Goal: Task Accomplishment & Management: Use online tool/utility

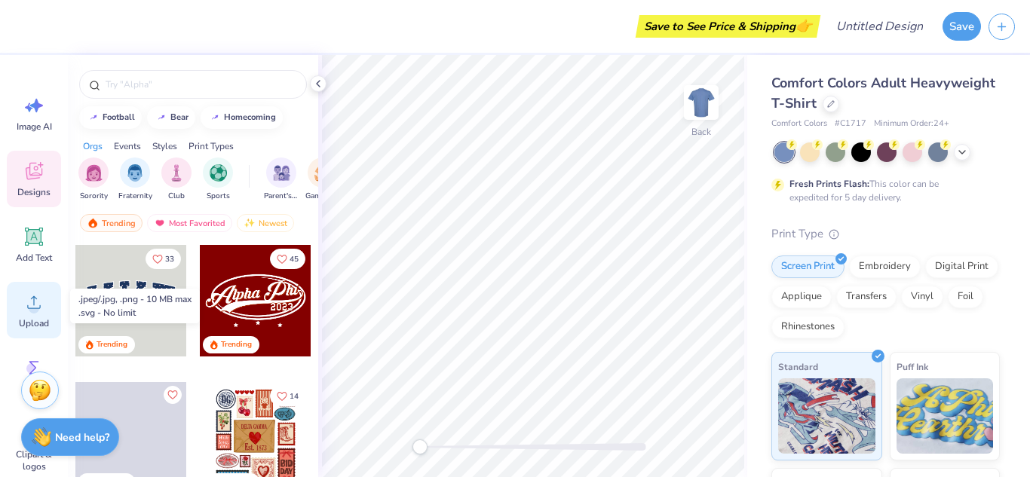
click at [41, 313] on icon at bounding box center [34, 302] width 23 height 23
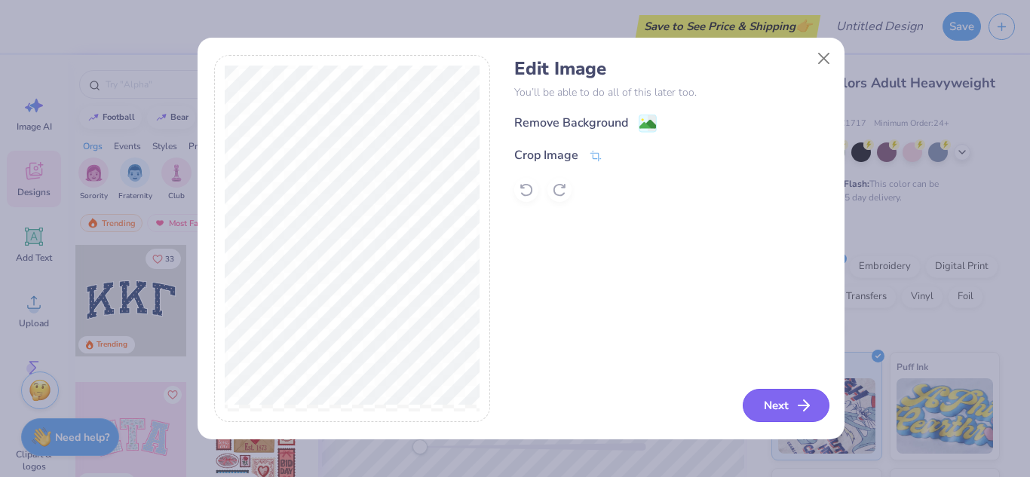
click at [804, 408] on icon "button" at bounding box center [804, 406] width 18 height 18
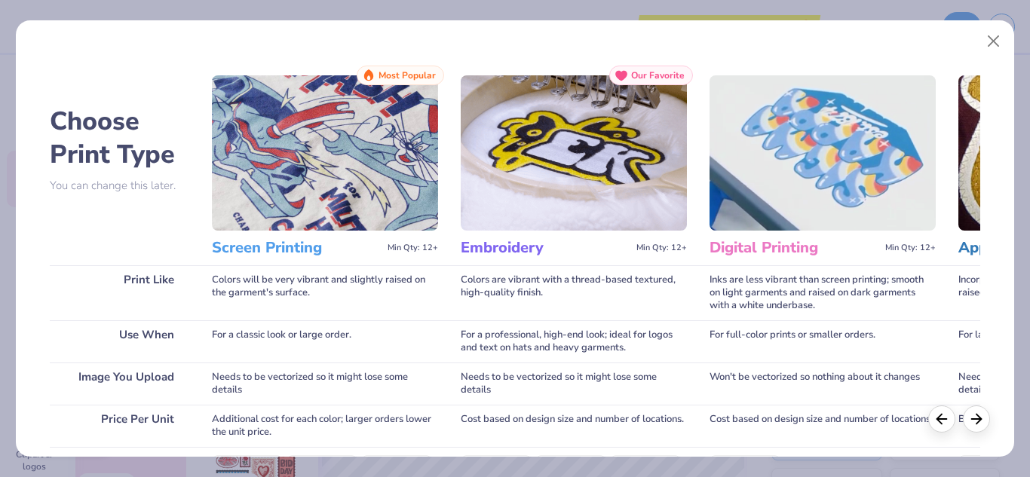
click at [298, 172] on img at bounding box center [325, 152] width 226 height 155
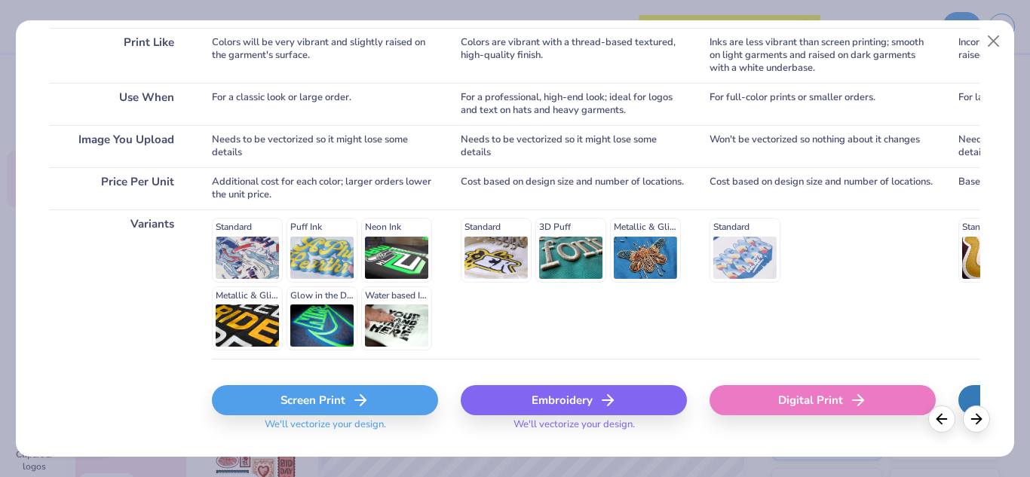
scroll to position [274, 0]
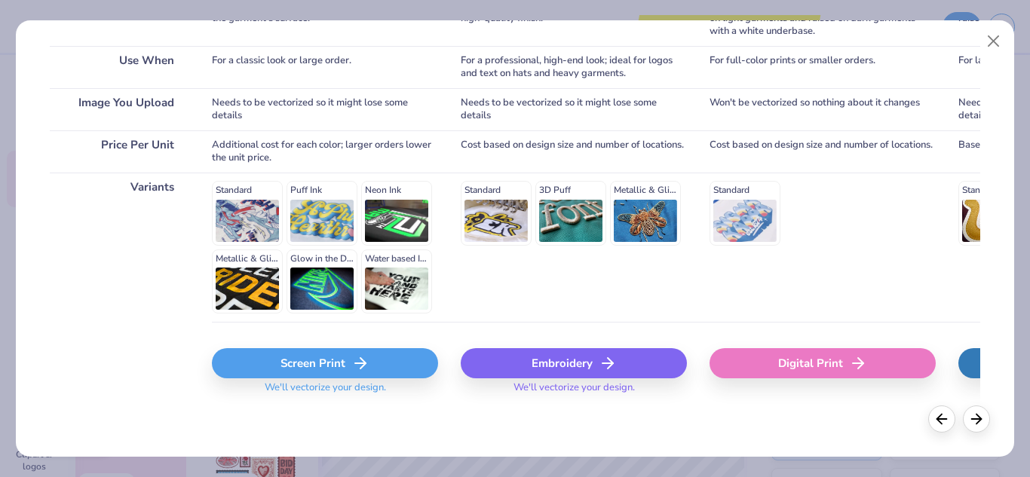
click at [346, 358] on div "Screen Print" at bounding box center [325, 363] width 226 height 30
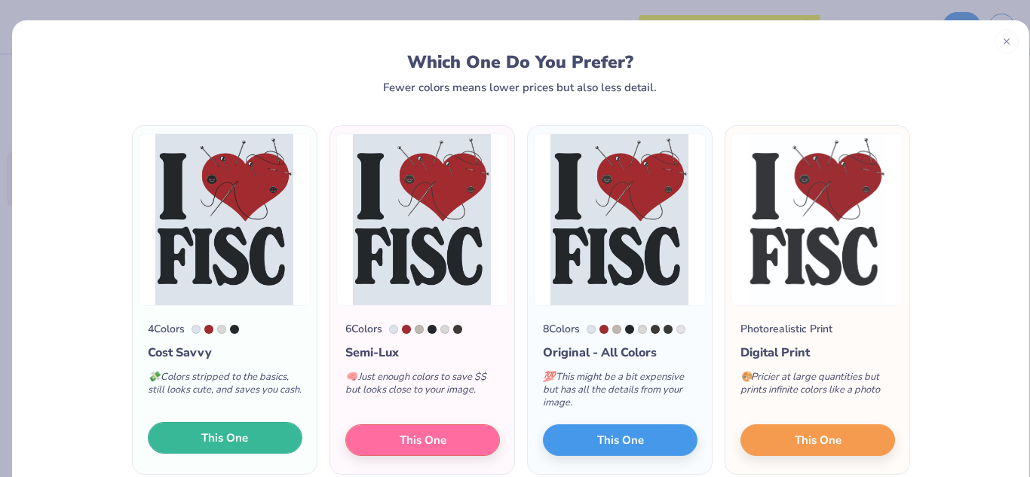
click at [244, 434] on button "This One" at bounding box center [225, 438] width 155 height 32
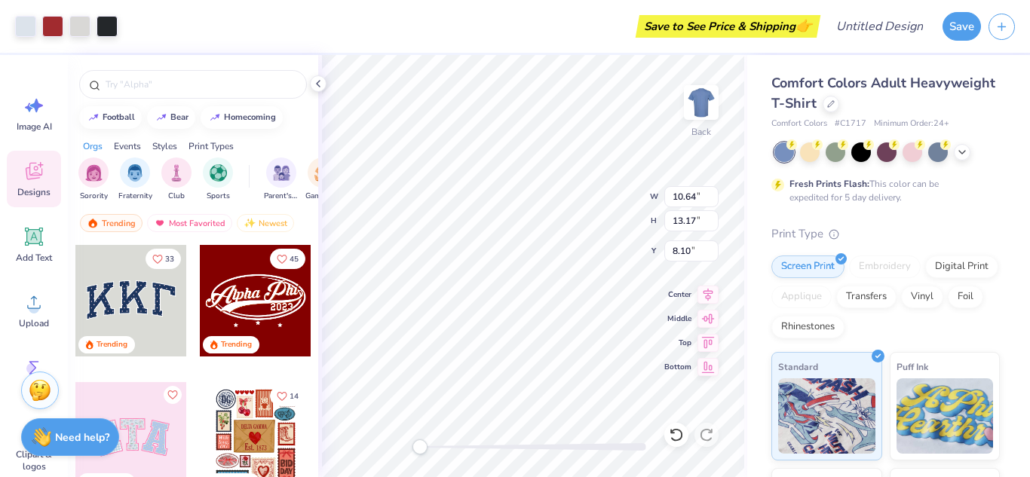
type input "10.64"
type input "13.17"
type input "8.10"
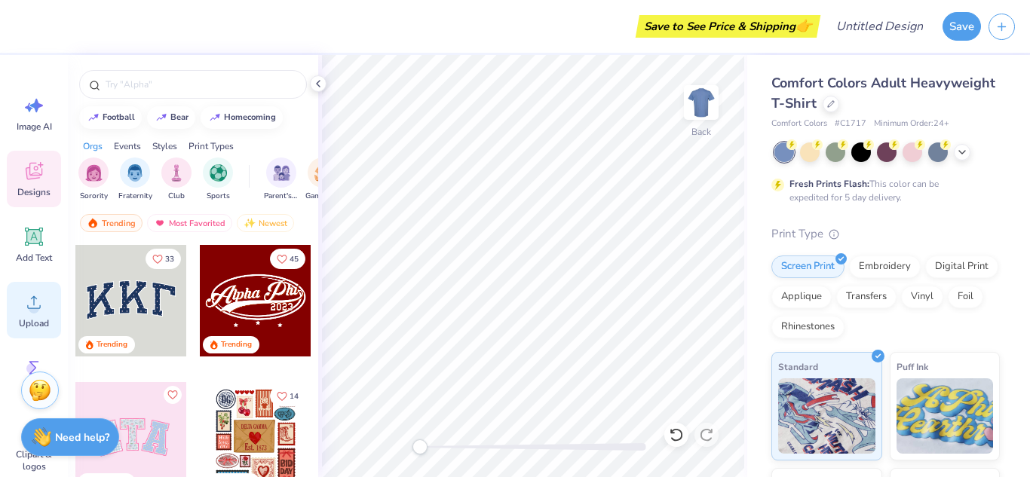
click at [30, 310] on circle at bounding box center [34, 308] width 11 height 11
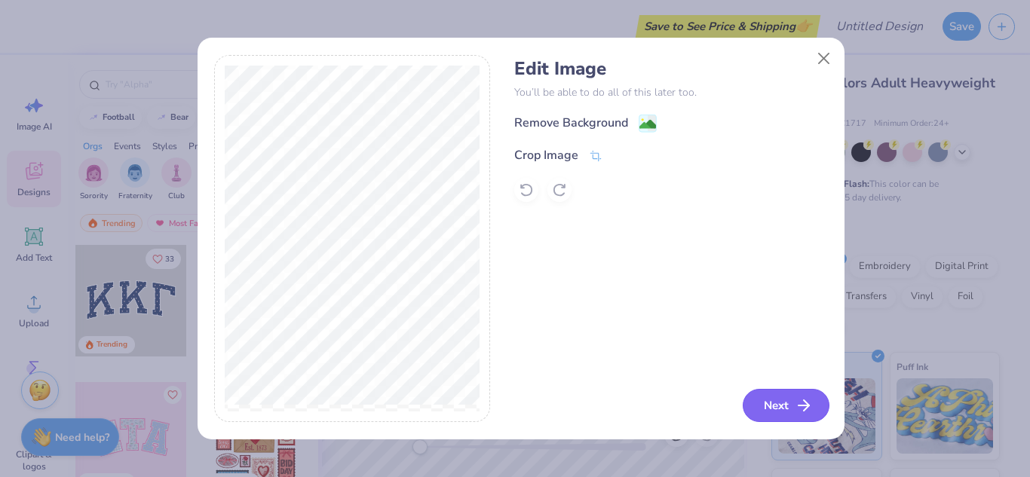
click at [764, 402] on button "Next" at bounding box center [786, 405] width 87 height 33
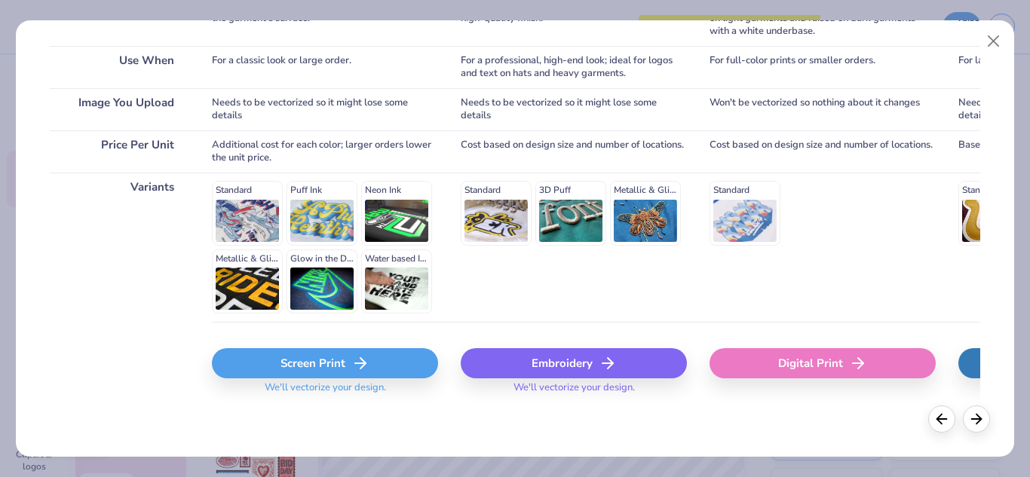
click at [354, 360] on icon at bounding box center [360, 363] width 18 height 18
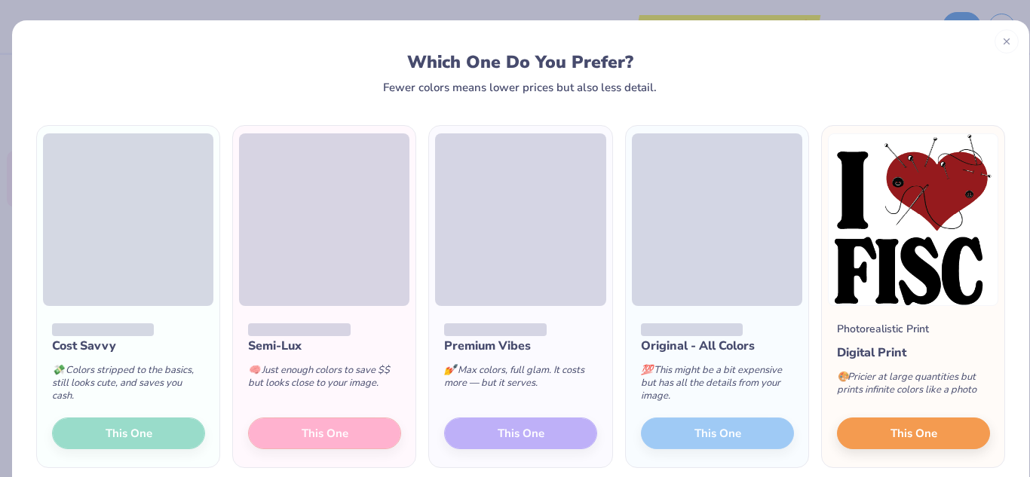
click at [175, 430] on div "Cost Savvy 💸 Colors stripped to the basics, still looks cute, and saves you cas…" at bounding box center [128, 386] width 182 height 161
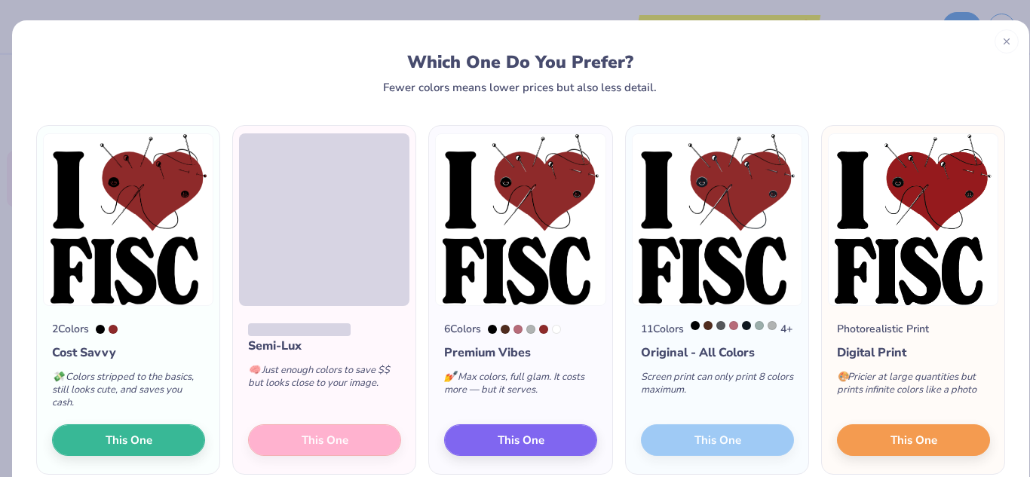
scroll to position [72, 0]
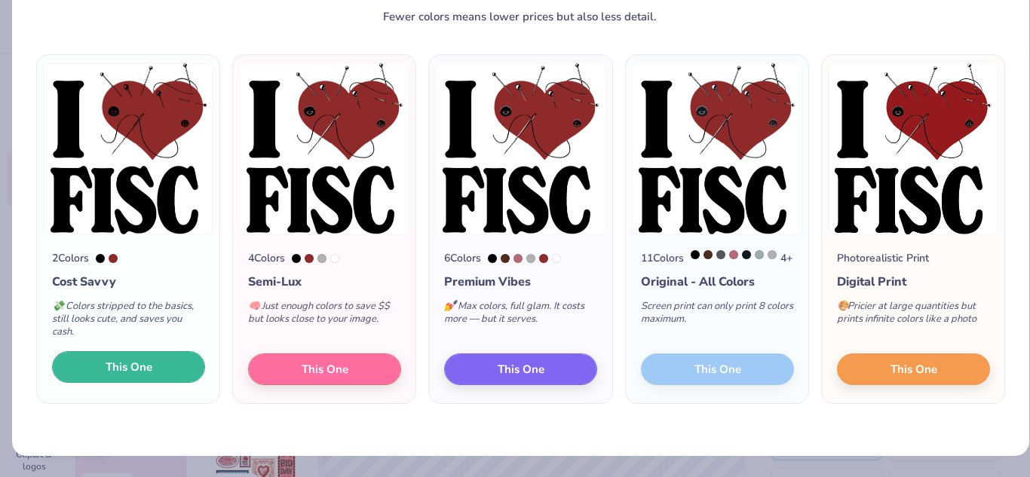
click at [108, 365] on span "This One" at bounding box center [129, 367] width 47 height 17
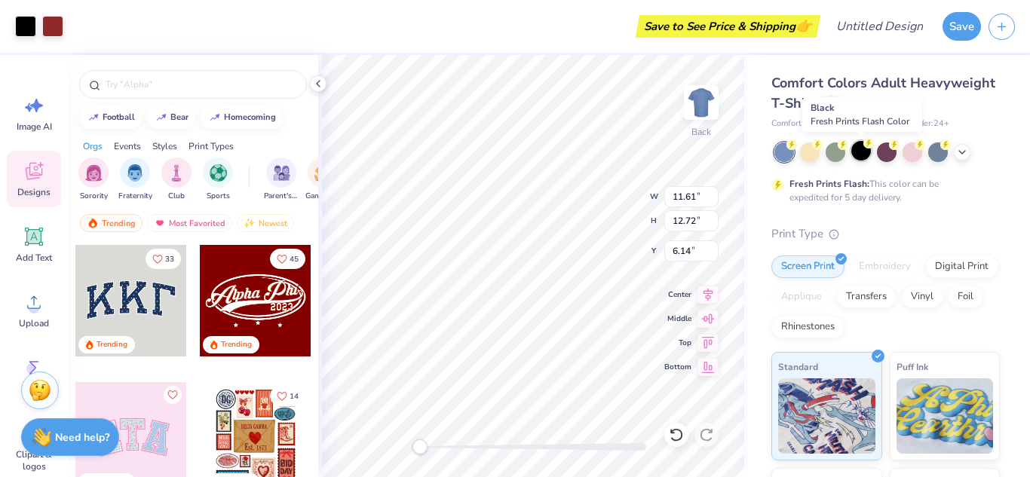
click at [855, 153] on div at bounding box center [861, 151] width 20 height 20
type input "3.00"
click at [964, 148] on icon at bounding box center [962, 151] width 12 height 12
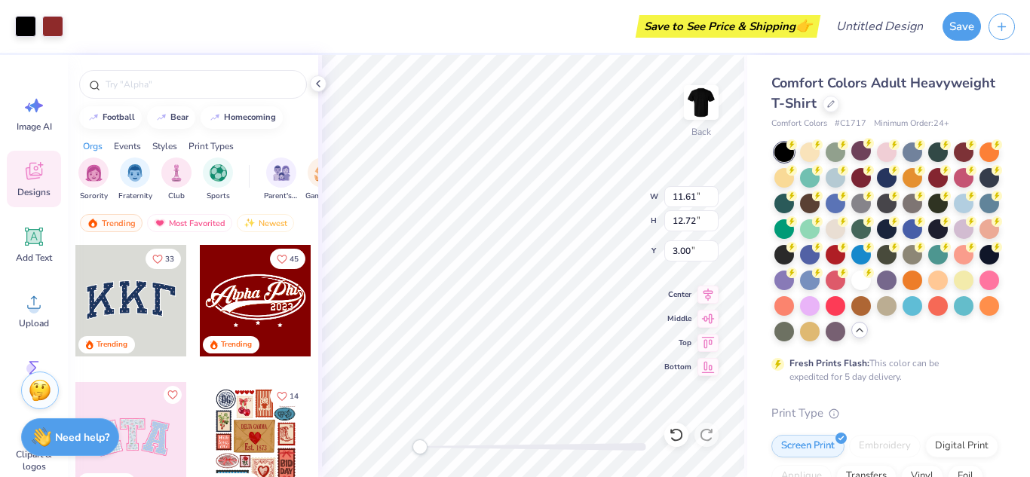
click at [769, 305] on div "Comfort Colors Adult Heavyweight T-Shirt Comfort Colors # C1717 Minimum Order: …" at bounding box center [888, 463] width 283 height 817
click at [851, 289] on div at bounding box center [861, 279] width 20 height 20
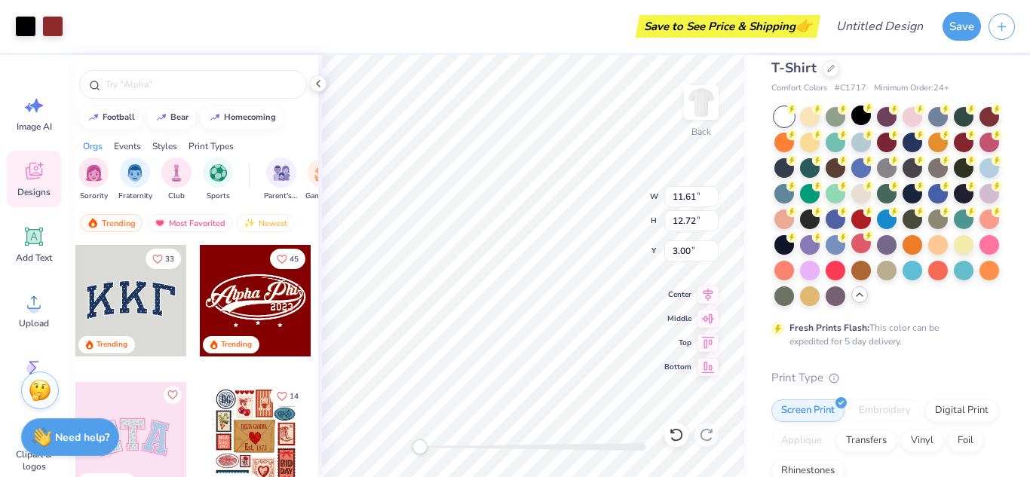
scroll to position [35, 0]
click at [170, 146] on div "Styles" at bounding box center [164, 146] width 25 height 14
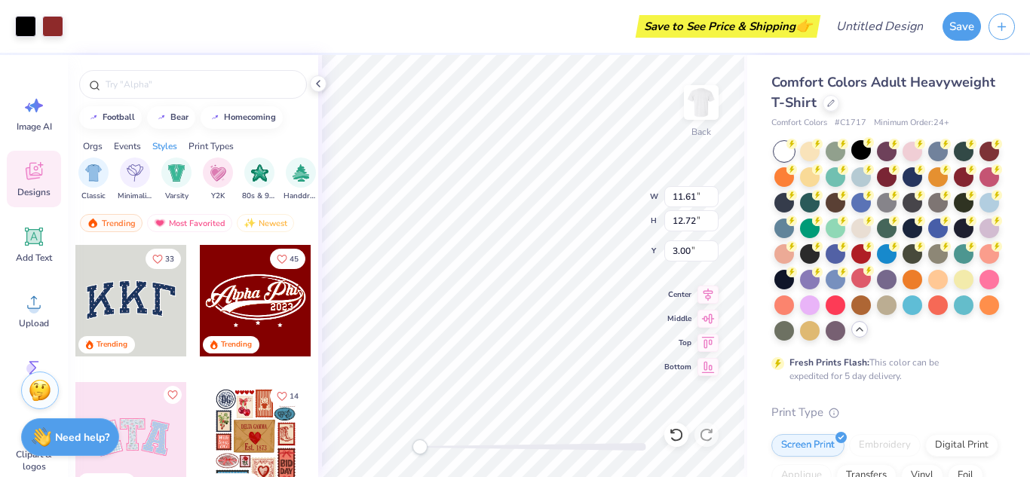
scroll to position [2, 0]
type input "9.89"
type input "10.83"
type input "3.49"
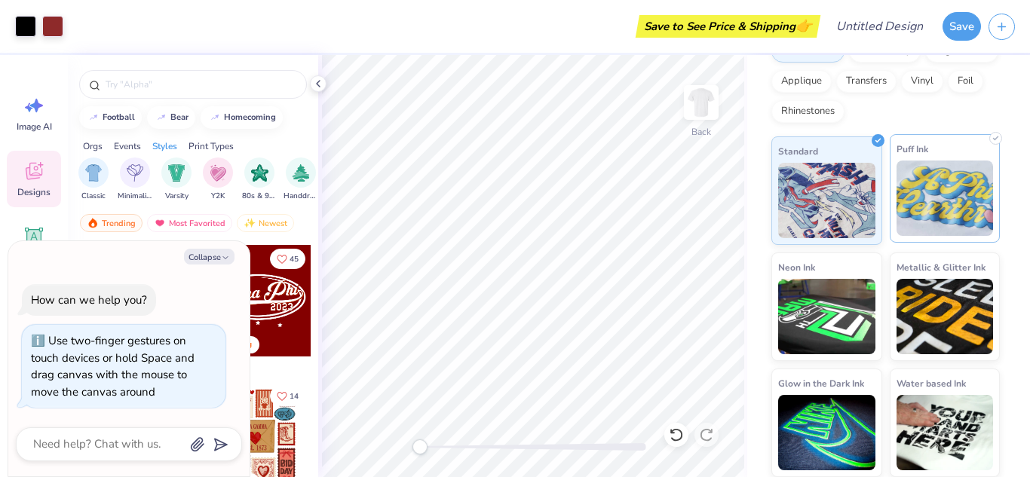
scroll to position [0, 0]
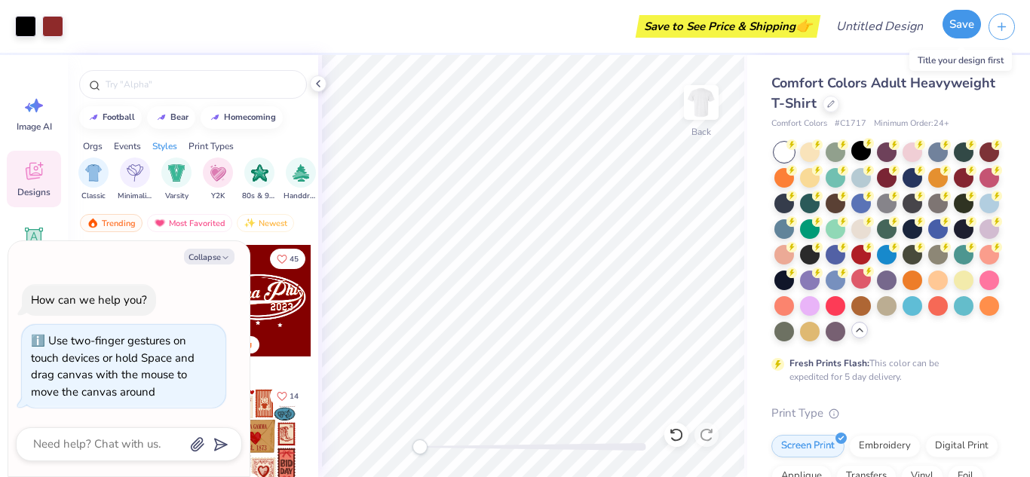
click at [955, 32] on button "Save" at bounding box center [962, 24] width 38 height 29
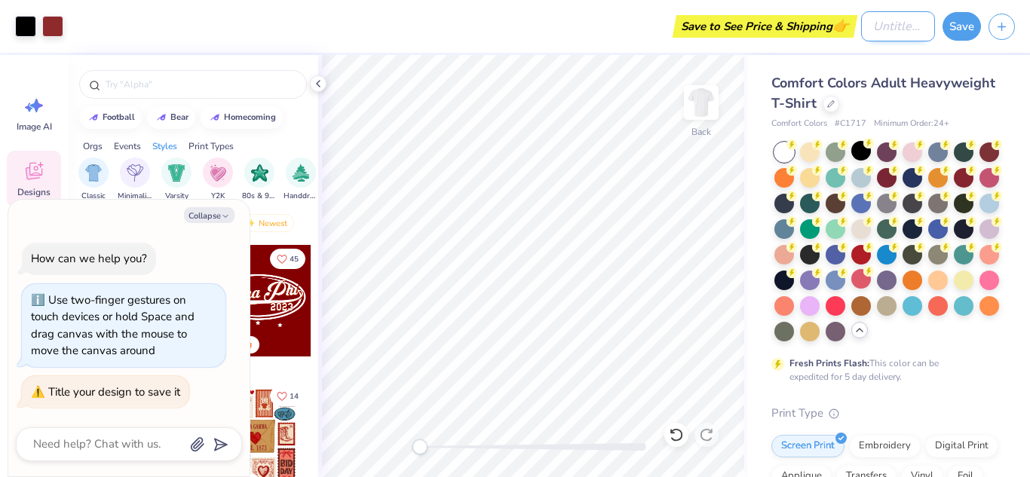
type textarea "x"
click at [891, 33] on input "Design Title" at bounding box center [898, 26] width 74 height 30
type input "F"
type textarea "x"
type input "FI"
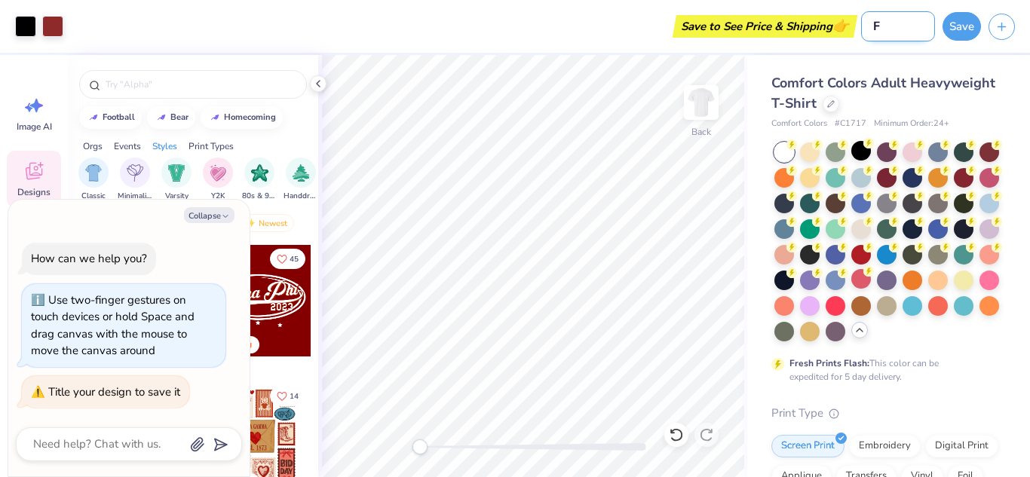
type textarea "x"
type input "FIS"
type textarea "x"
type input "FISC"
type textarea "x"
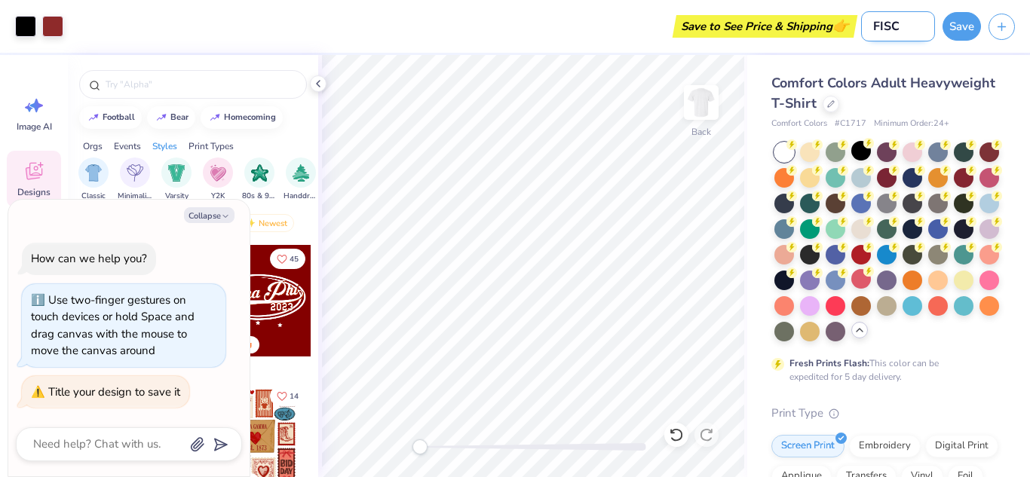
type input "FISC"
type textarea "x"
type input "FISC 2"
type textarea "x"
type input "FISC 20"
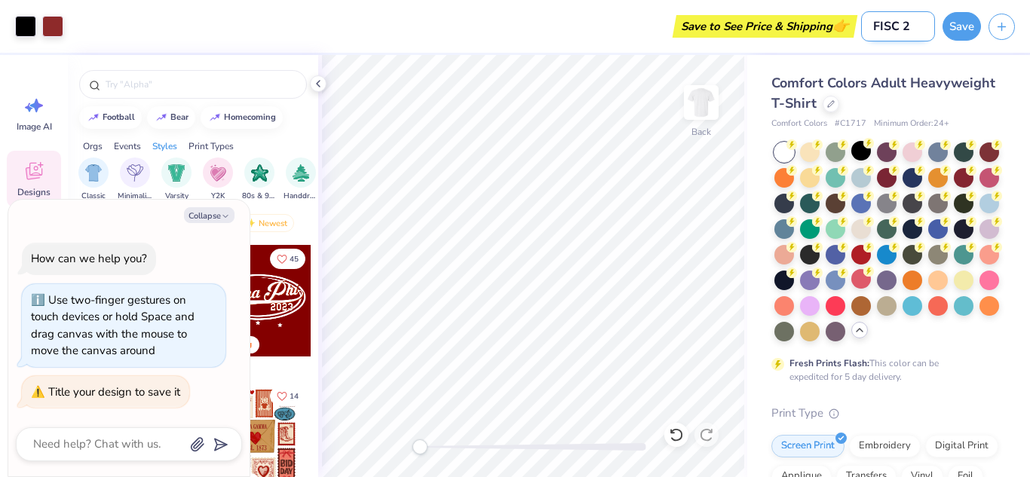
type textarea "x"
type input "FISC 202"
type textarea "x"
type input "FISC 2025"
type textarea "x"
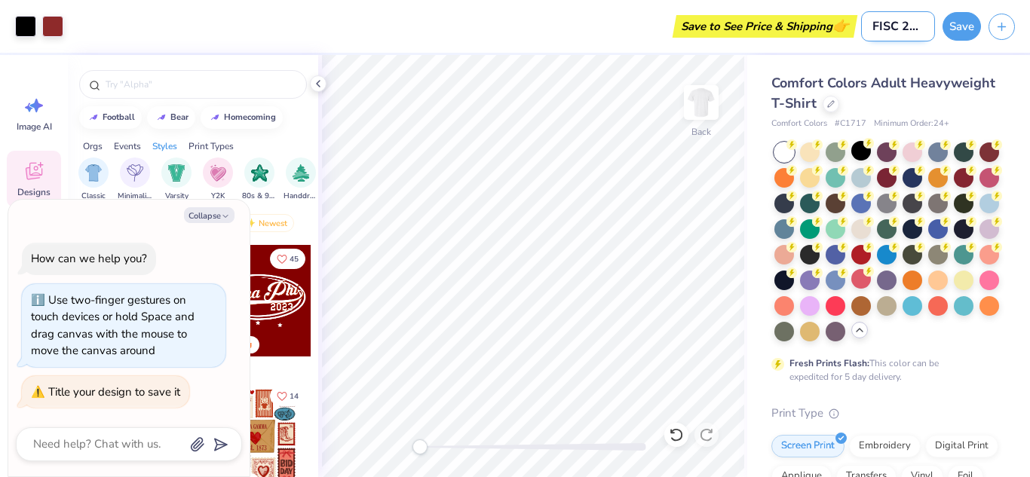
scroll to position [0, 8]
type input "FISC 2025"
click at [967, 22] on button "Save" at bounding box center [962, 24] width 38 height 29
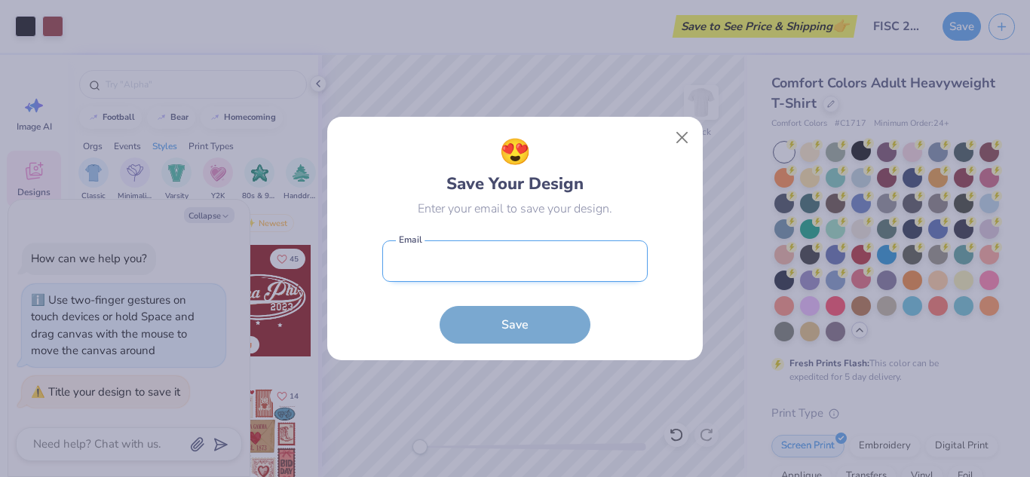
click at [603, 275] on input "email" at bounding box center [514, 261] width 265 height 41
type input "[PERSON_NAME][EMAIL_ADDRESS][PERSON_NAME][DOMAIN_NAME]"
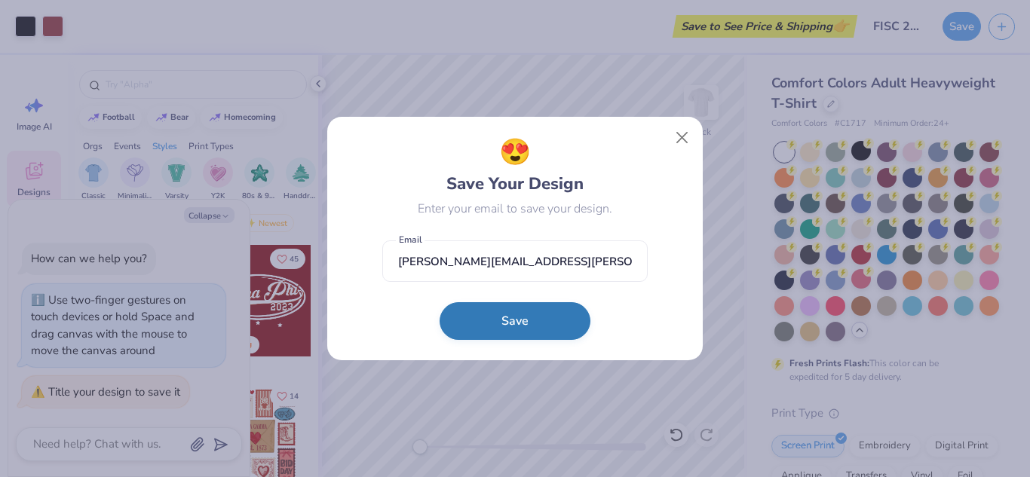
click at [508, 327] on button "Save" at bounding box center [515, 321] width 151 height 38
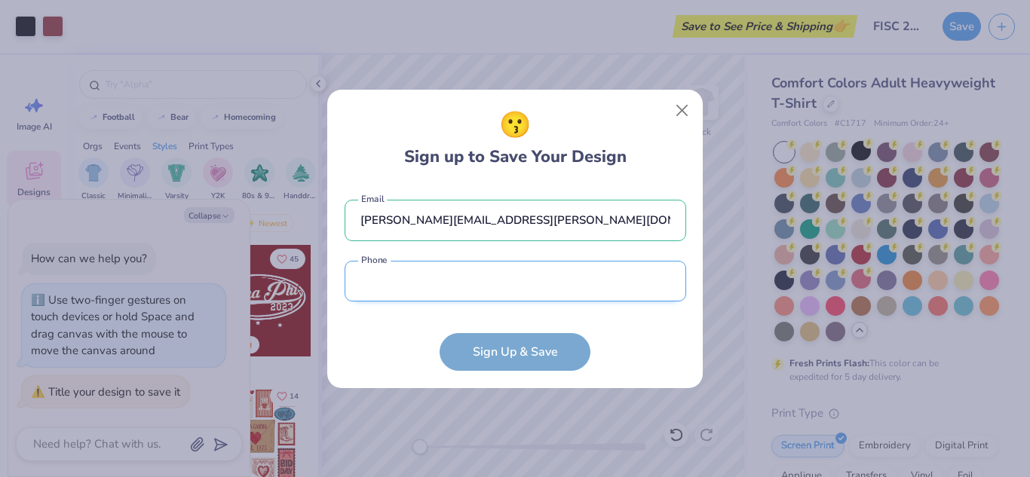
click at [595, 288] on input "tel" at bounding box center [516, 281] width 342 height 41
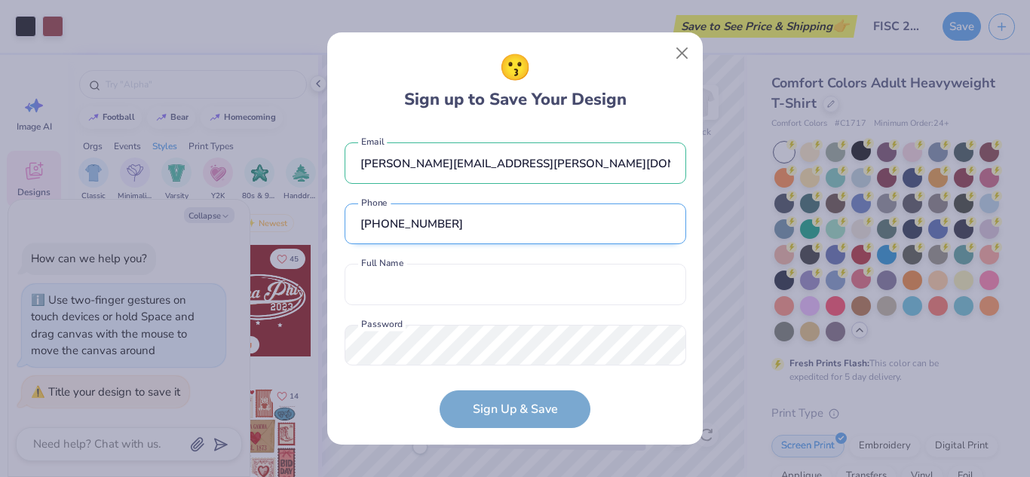
scroll to position [26, 0]
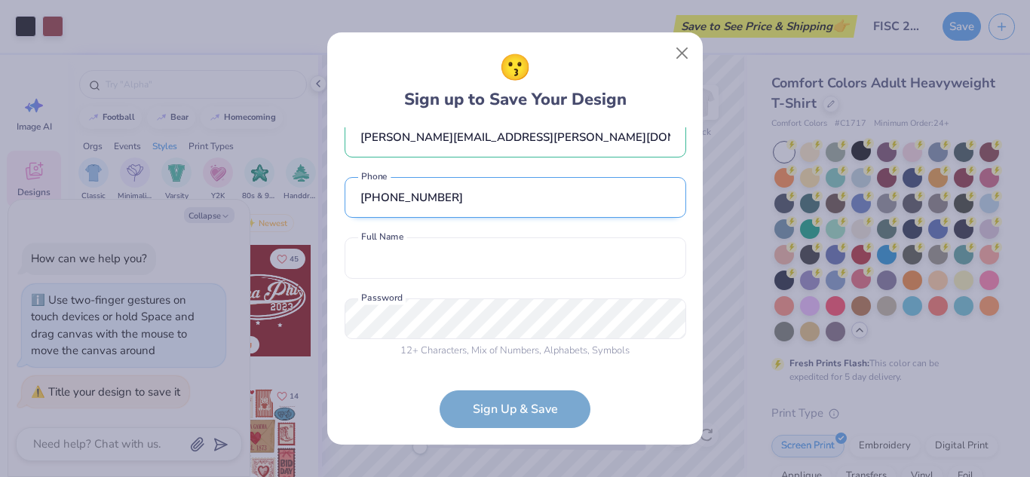
type input "[PHONE_NUMBER]"
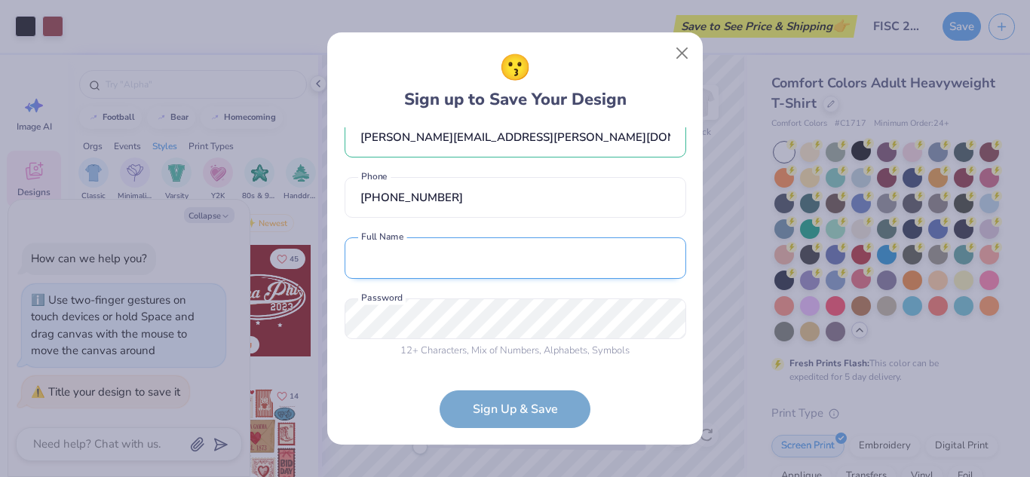
click at [603, 260] on input "text" at bounding box center [516, 258] width 342 height 41
type input "[PERSON_NAME]"
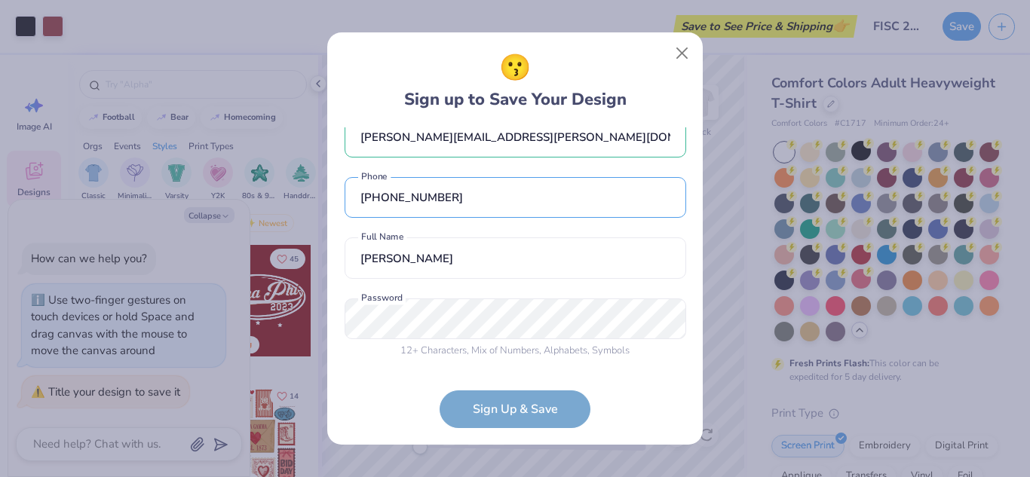
type input "[PHONE_NUMBER]"
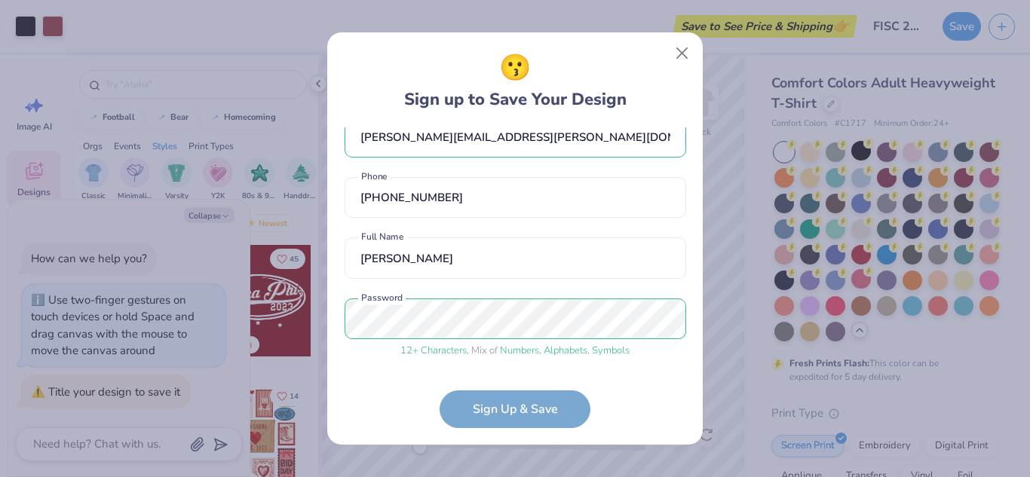
scroll to position [84, 0]
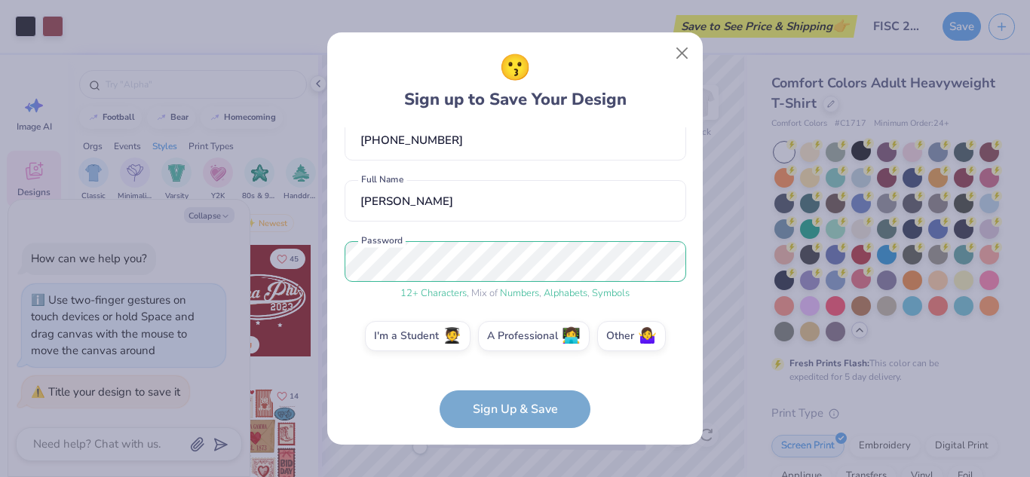
click at [541, 410] on form "[PERSON_NAME][EMAIL_ADDRESS][PERSON_NAME][DOMAIN_NAME] Email [PHONE_NUMBER] Pho…" at bounding box center [516, 277] width 342 height 301
click at [432, 345] on label "I'm a Student 🧑‍🎓" at bounding box center [418, 334] width 106 height 30
click at [510, 418] on input "I'm a Student 🧑‍🎓" at bounding box center [515, 423] width 10 height 10
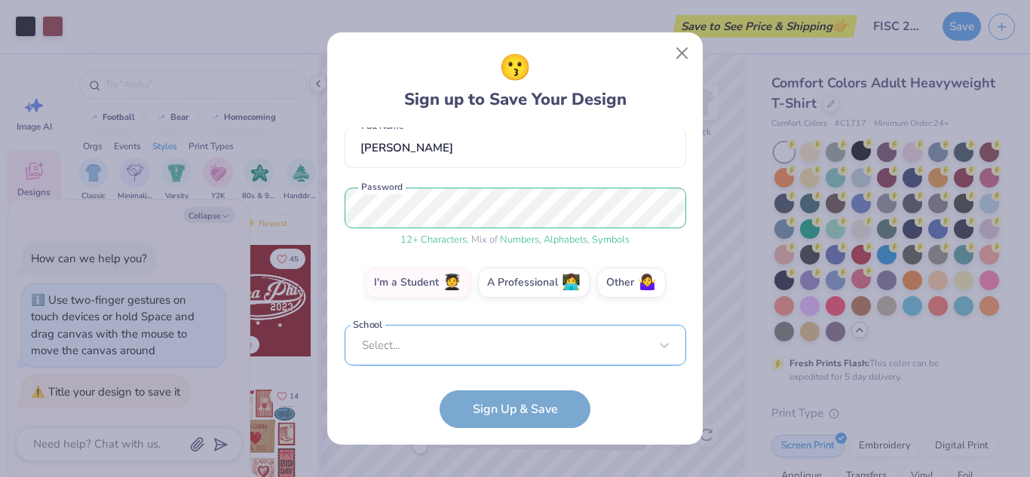
click at [476, 349] on div "Select..." at bounding box center [516, 345] width 342 height 41
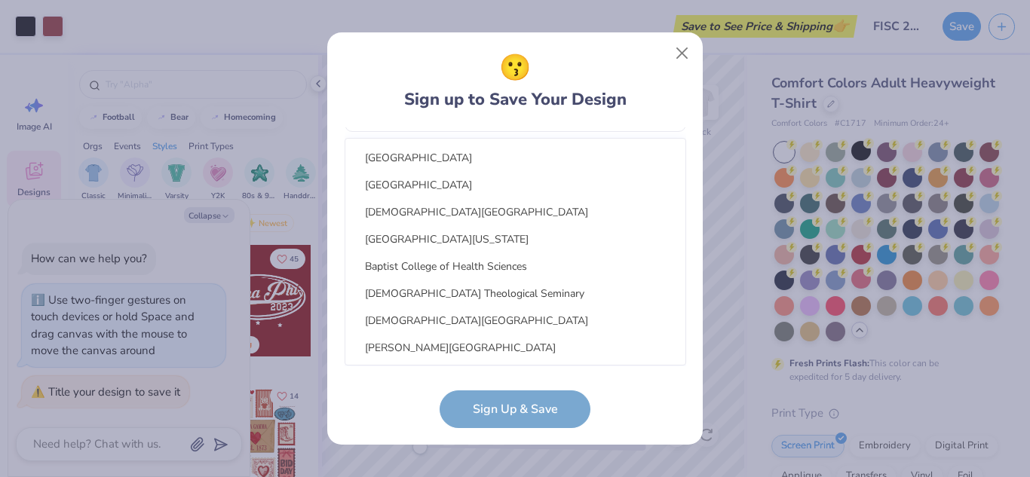
scroll to position [2828, 0]
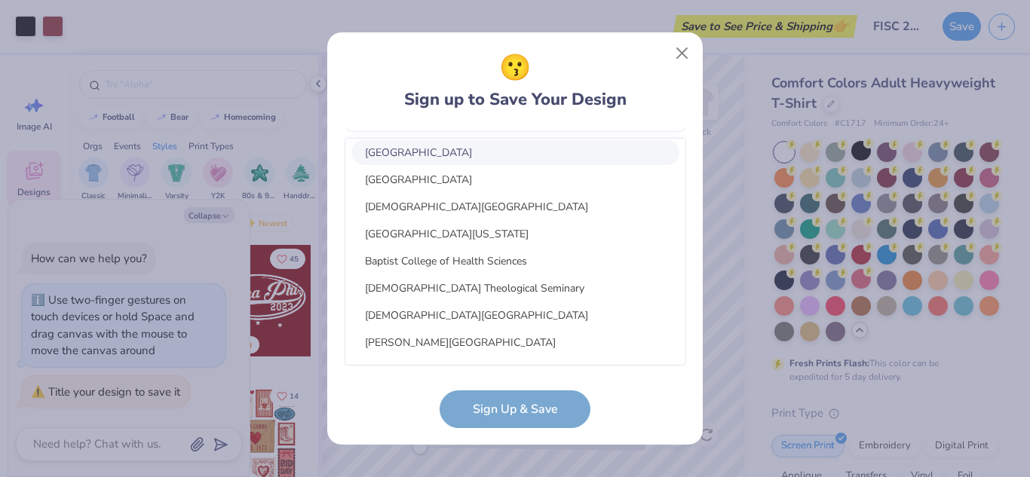
click at [453, 147] on div "[GEOGRAPHIC_DATA]" at bounding box center [515, 152] width 328 height 25
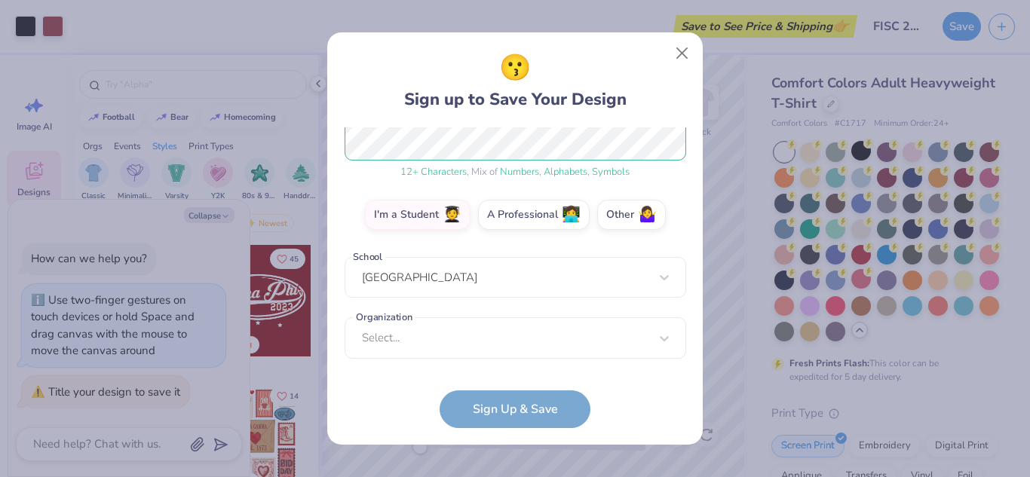
scroll to position [205, 0]
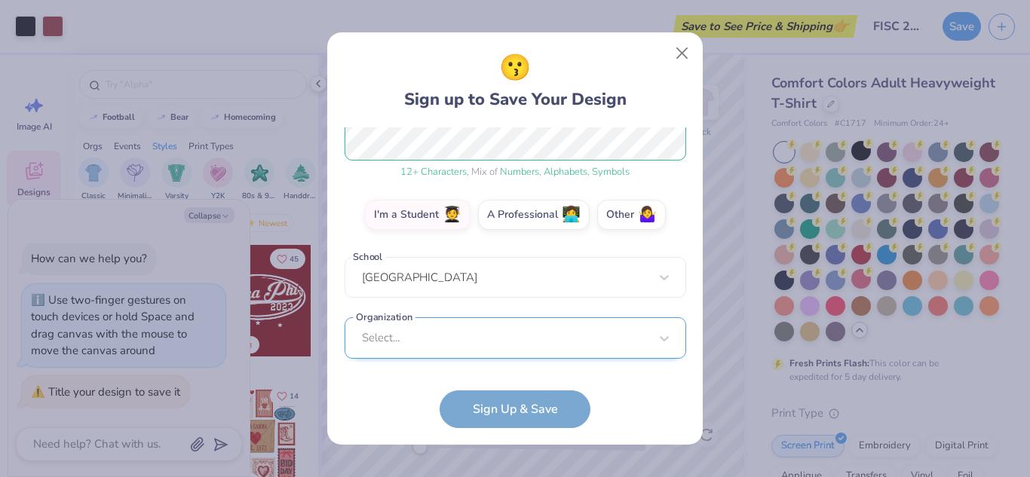
click at [548, 349] on div "Select..." at bounding box center [516, 337] width 342 height 41
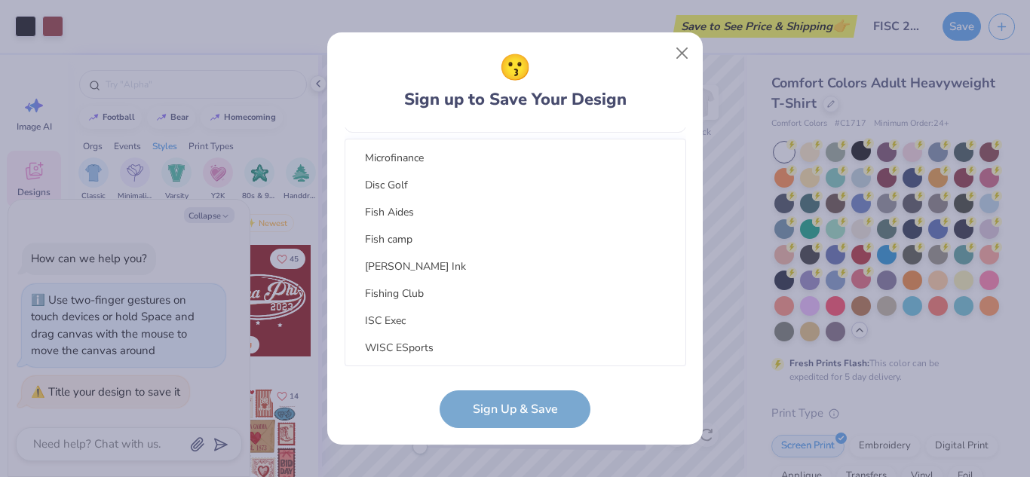
scroll to position [0, 0]
click at [624, 155] on div "ISCAAEP" at bounding box center [515, 158] width 328 height 25
type input "fisc"
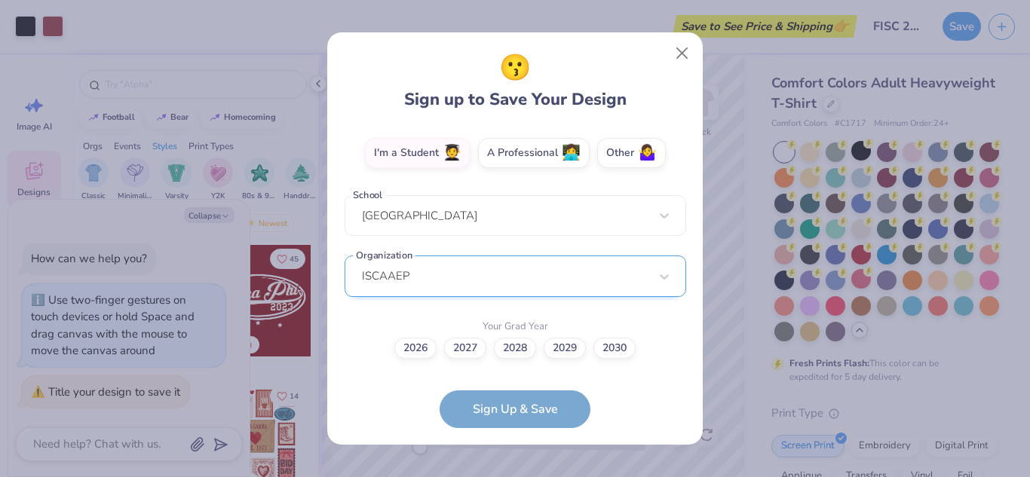
click at [648, 274] on div "ISCAAEP" at bounding box center [516, 276] width 342 height 41
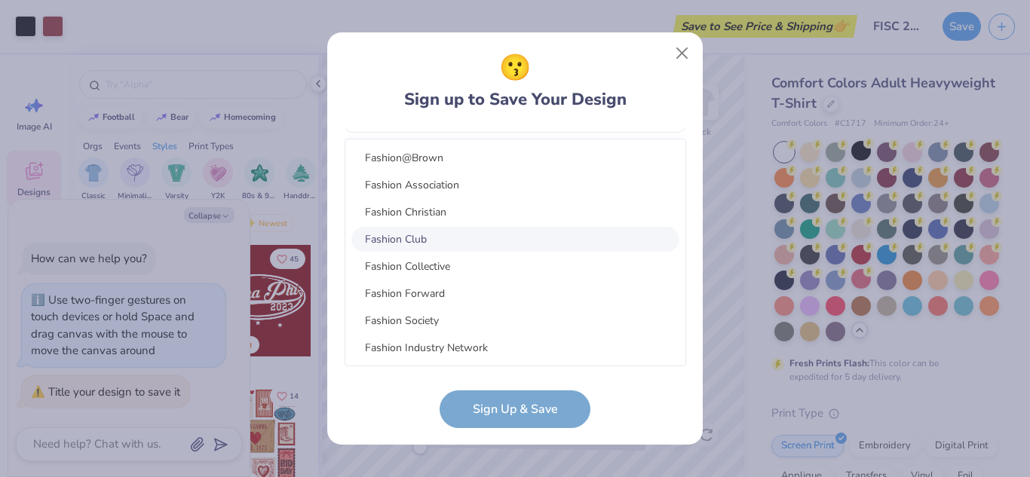
click at [585, 232] on div "Fashion Club" at bounding box center [515, 239] width 328 height 25
type input "fashion"
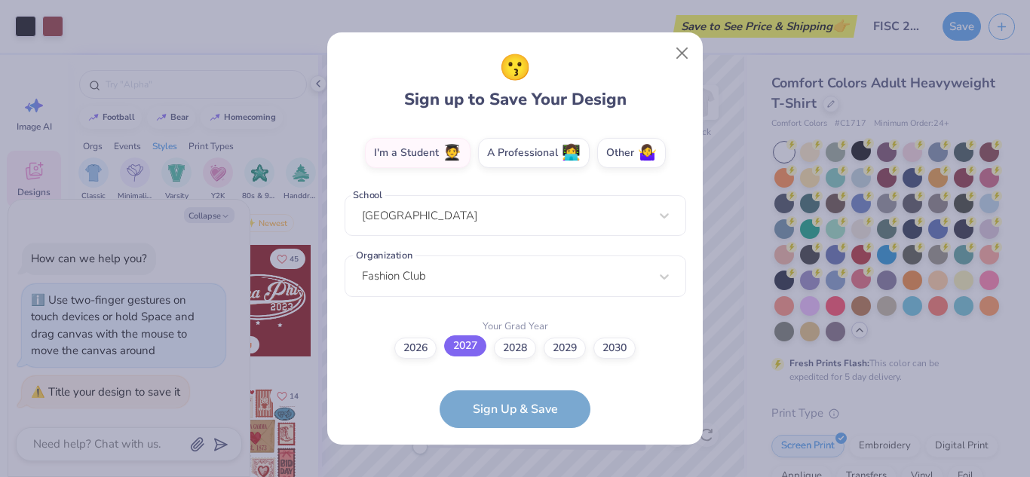
click at [468, 351] on label "2027" at bounding box center [465, 346] width 42 height 21
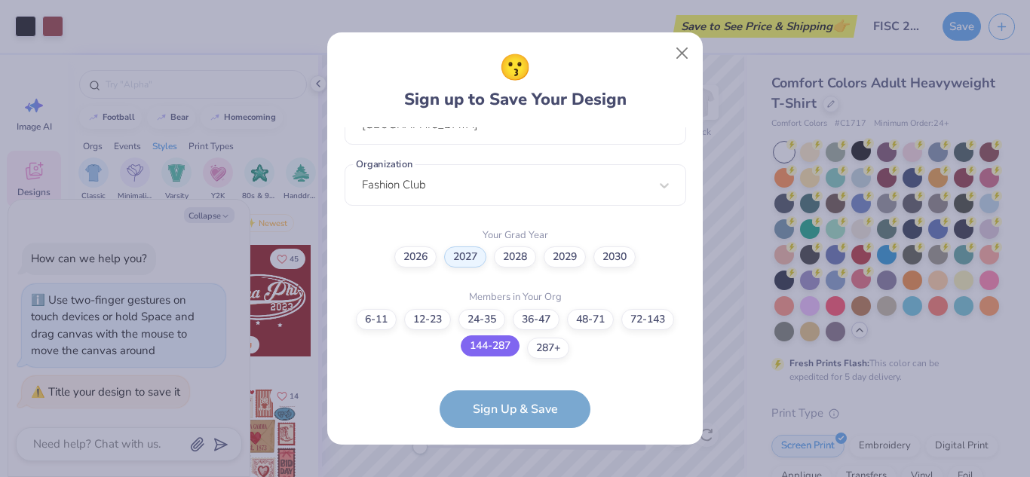
click at [501, 351] on label "144-287" at bounding box center [490, 346] width 59 height 21
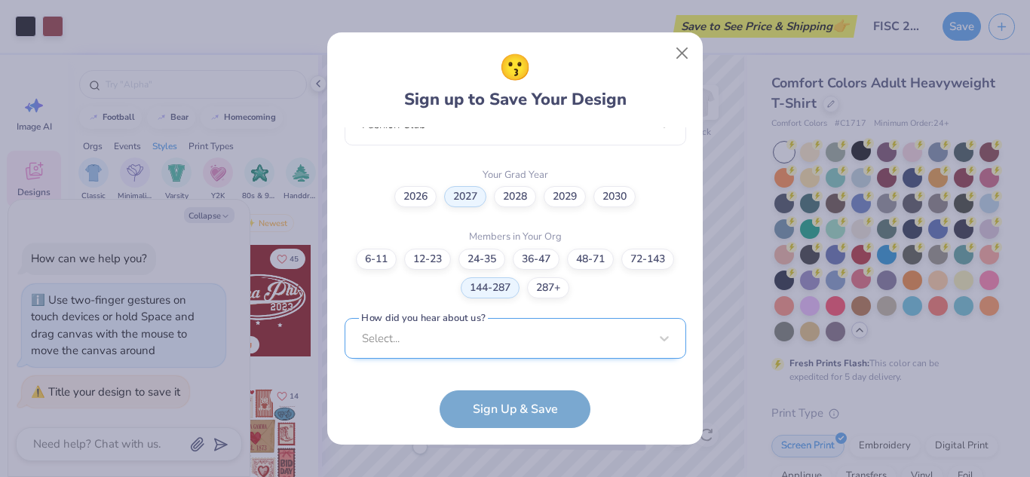
click at [532, 350] on div "Select..." at bounding box center [516, 338] width 342 height 41
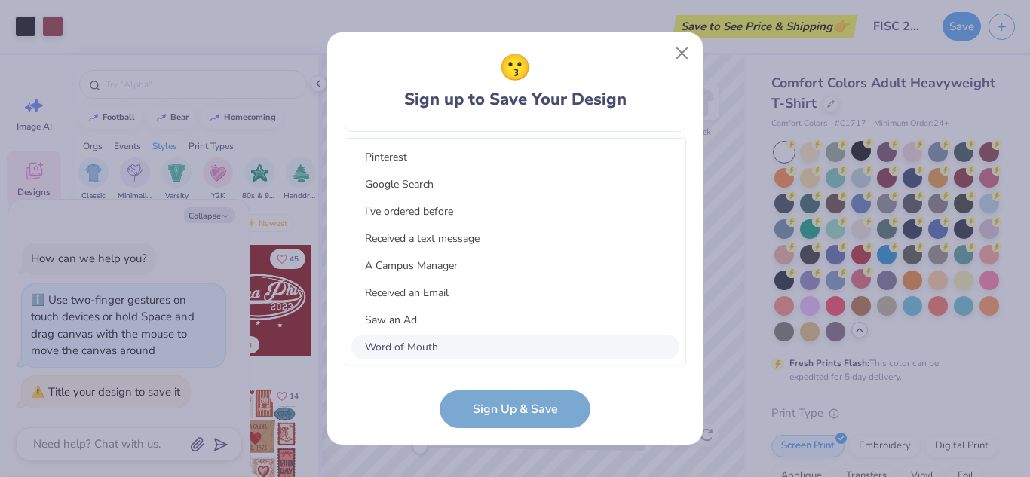
click at [544, 340] on div "Word of Mouth" at bounding box center [515, 347] width 328 height 25
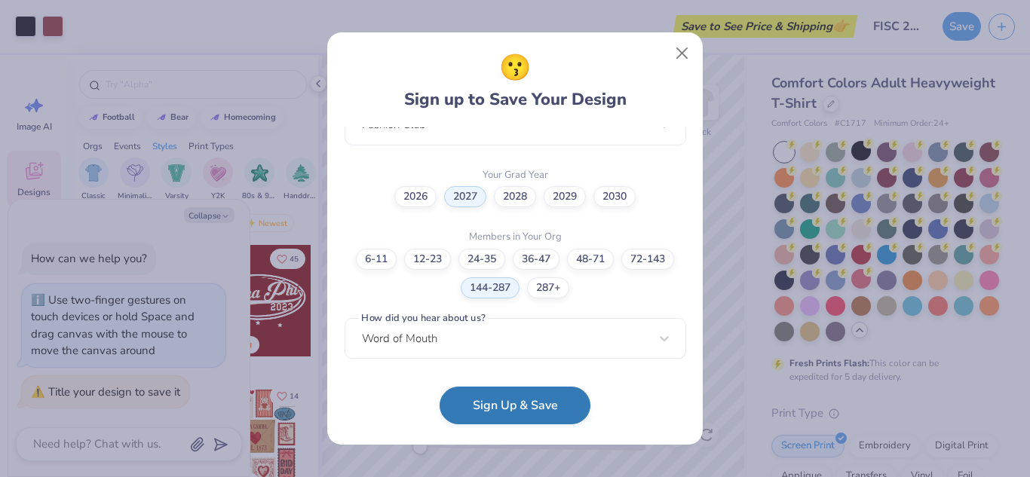
click at [545, 412] on button "Sign Up & Save" at bounding box center [515, 406] width 151 height 38
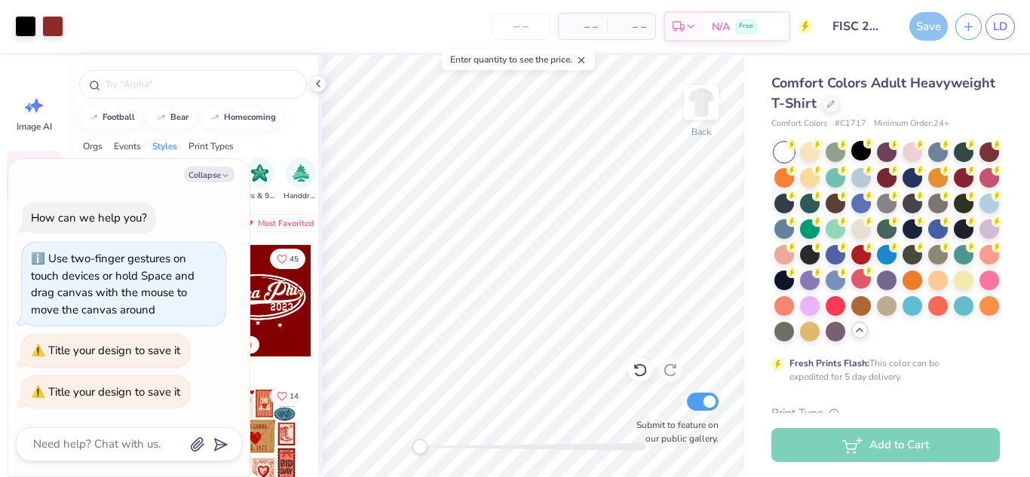
click at [958, 71] on div "Comfort Colors Adult Heavyweight T-Shirt Comfort Colors # C1717 Minimum Order: …" at bounding box center [888, 463] width 283 height 817
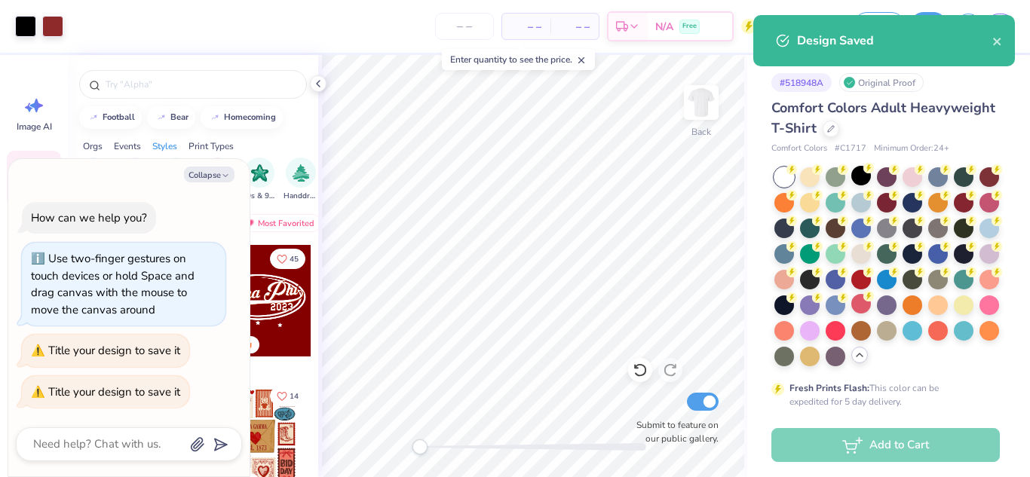
type textarea "x"
click at [995, 40] on icon "close" at bounding box center [997, 42] width 8 height 8
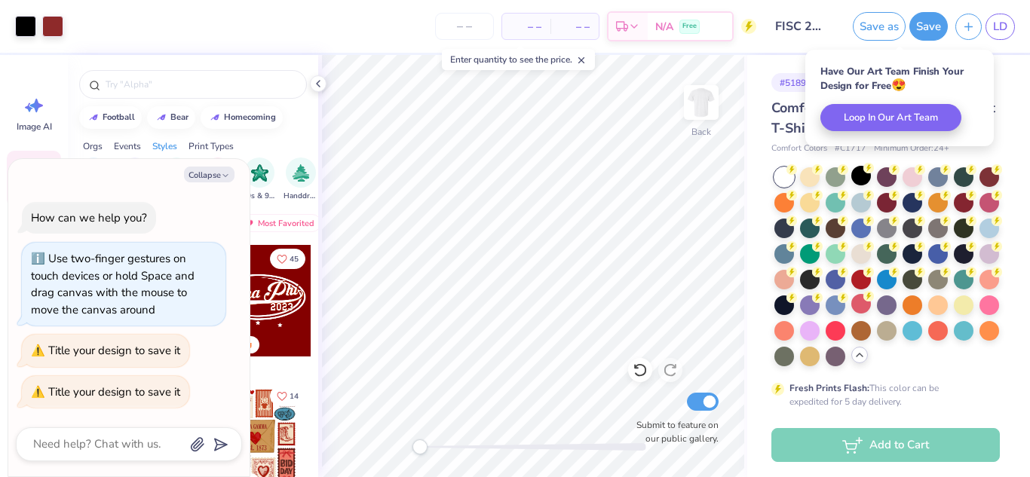
click at [915, 128] on div "Have Our Art Team Finish Your Design for Free 😍 Loop In Our Art Team" at bounding box center [899, 98] width 189 height 97
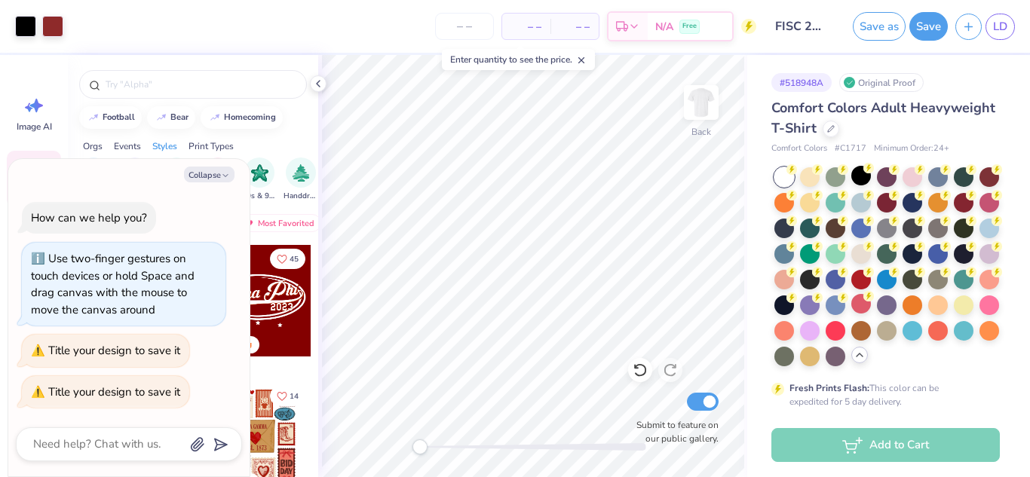
click at [639, 26] on icon at bounding box center [634, 29] width 12 height 12
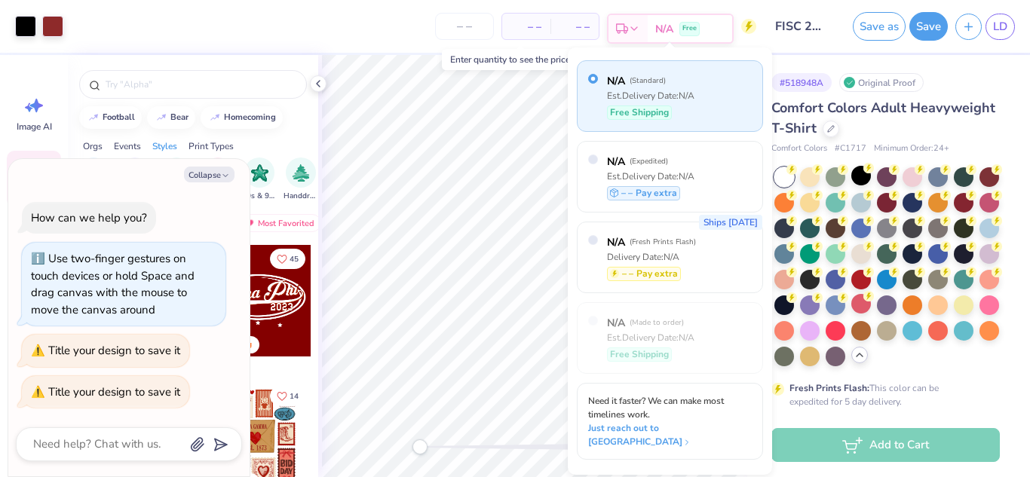
click at [639, 23] on icon at bounding box center [634, 29] width 12 height 12
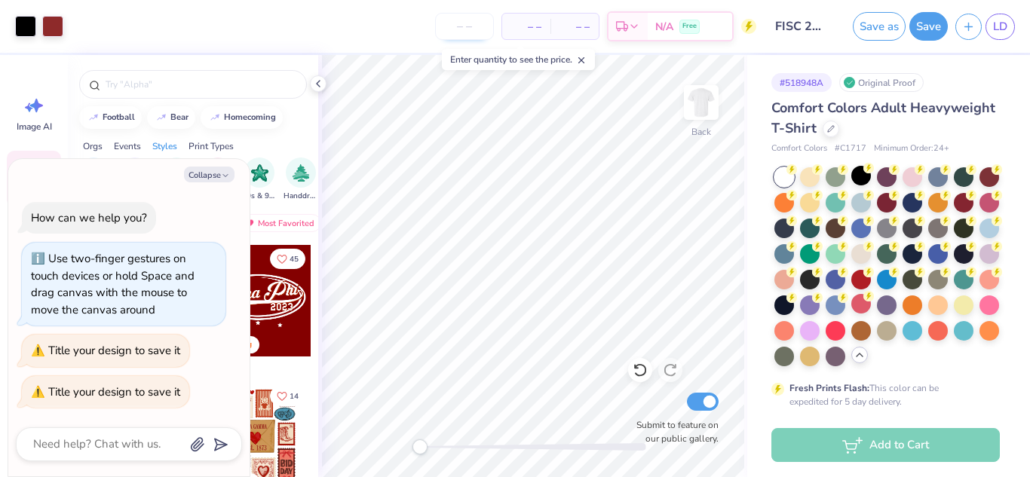
click at [471, 27] on input "number" at bounding box center [464, 26] width 59 height 27
type input "35"
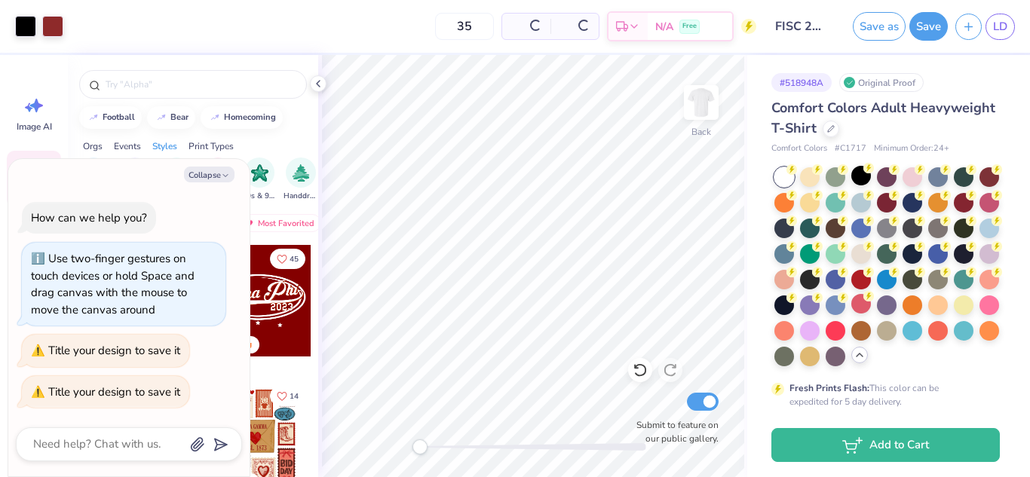
type textarea "x"
type input "35"
click at [495, 32] on span "$19.37" at bounding box center [478, 27] width 32 height 16
drag, startPoint x: 514, startPoint y: 23, endPoint x: 487, endPoint y: 23, distance: 27.1
click at [487, 23] on span "$19.37" at bounding box center [478, 27] width 32 height 16
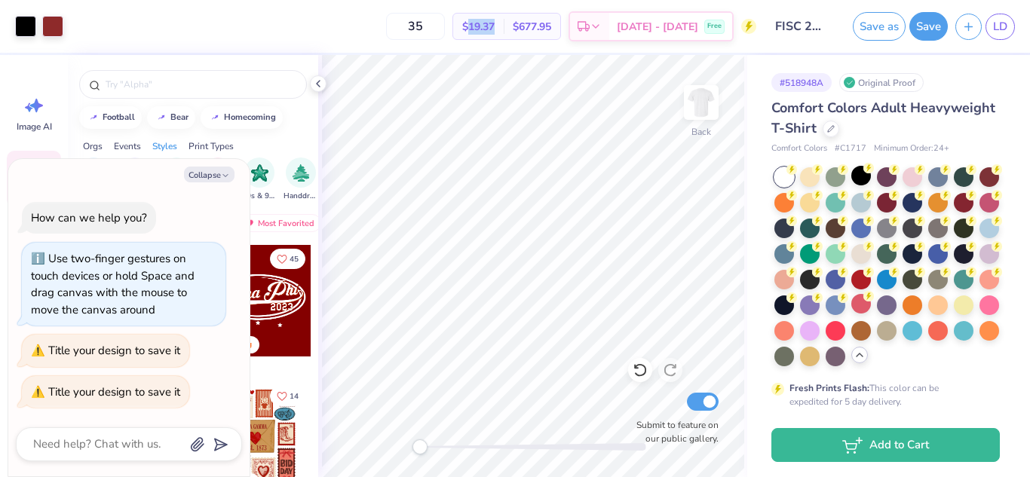
type textarea "x"
click at [443, 34] on input "35" at bounding box center [415, 26] width 59 height 27
type input "3"
type textarea "x"
click at [503, 24] on div "$19.37 Per Item" at bounding box center [478, 27] width 51 height 26
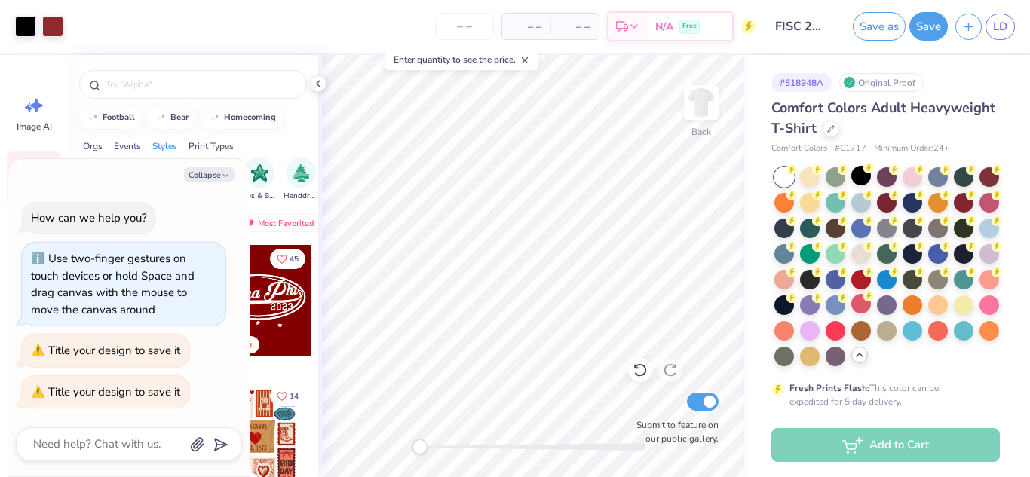
click at [528, 28] on span "– –" at bounding box center [526, 27] width 30 height 16
click at [535, 26] on span "– –" at bounding box center [526, 27] width 30 height 16
type textarea "x"
click at [535, 26] on span "– –" at bounding box center [526, 27] width 30 height 16
click at [459, 23] on input "number" at bounding box center [464, 26] width 59 height 27
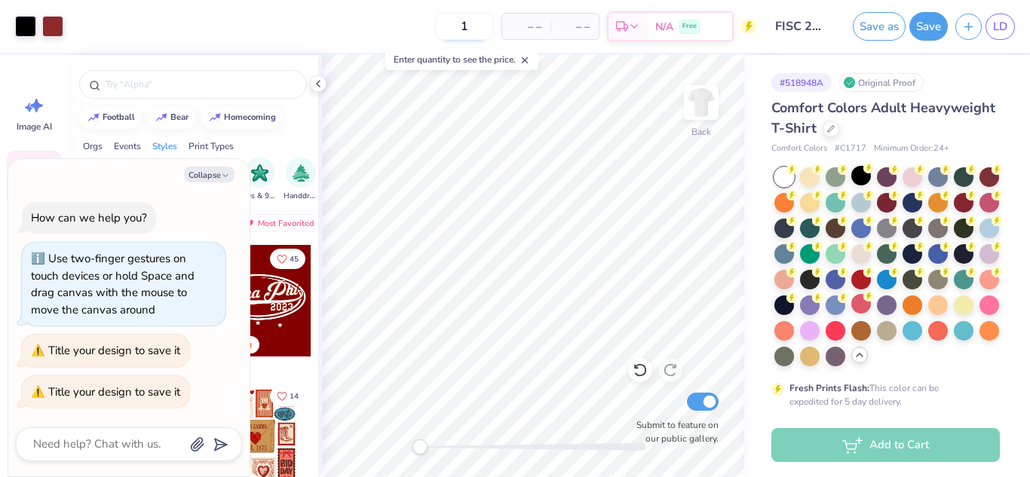
type input "15"
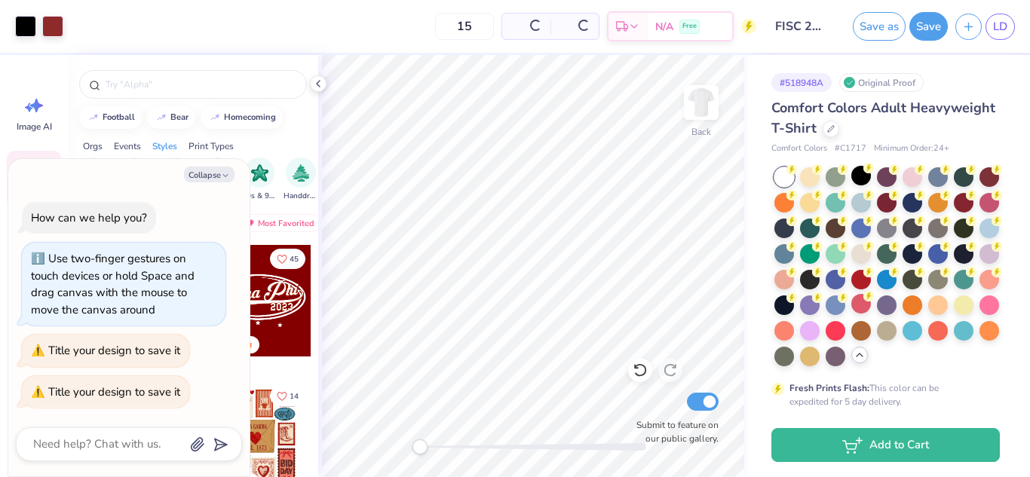
type textarea "x"
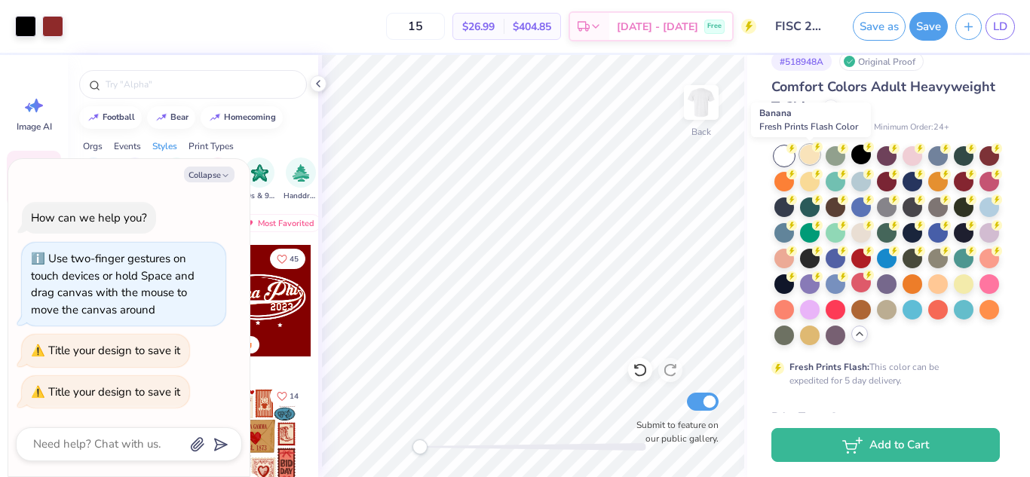
scroll to position [18, 0]
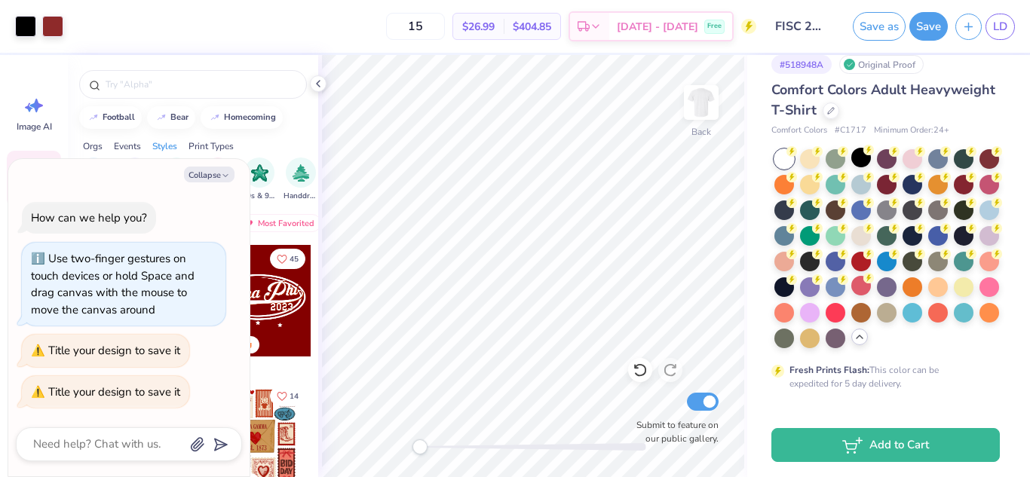
type input "15"
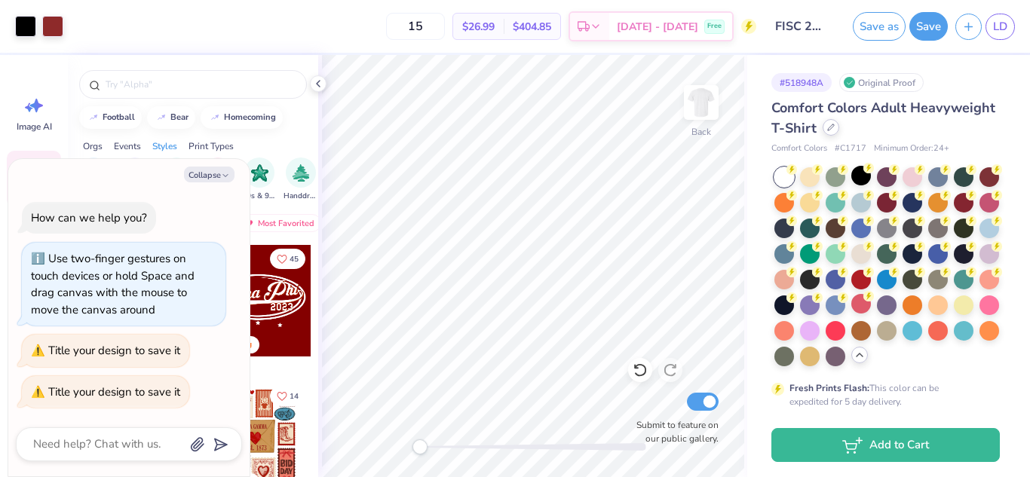
click at [839, 133] on div at bounding box center [831, 127] width 17 height 17
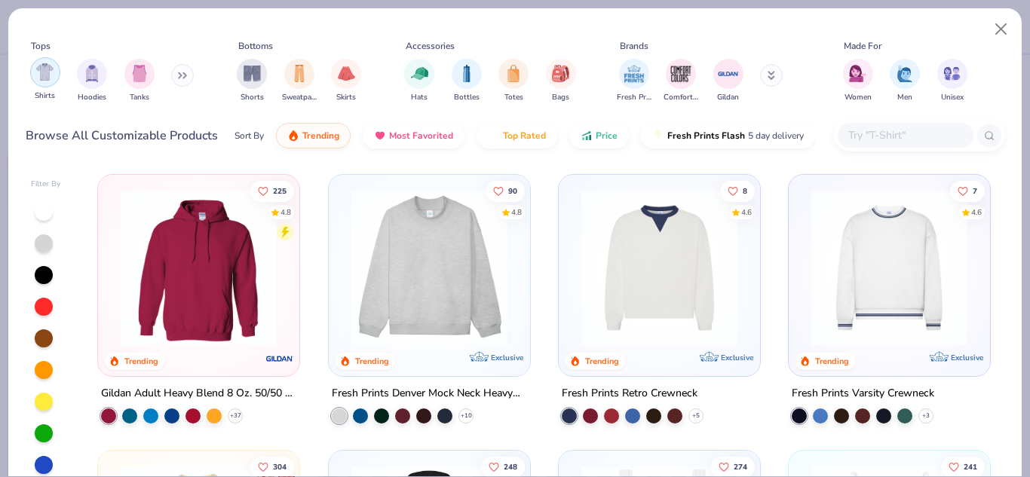
click at [44, 75] on img "filter for Shirts" at bounding box center [44, 71] width 17 height 17
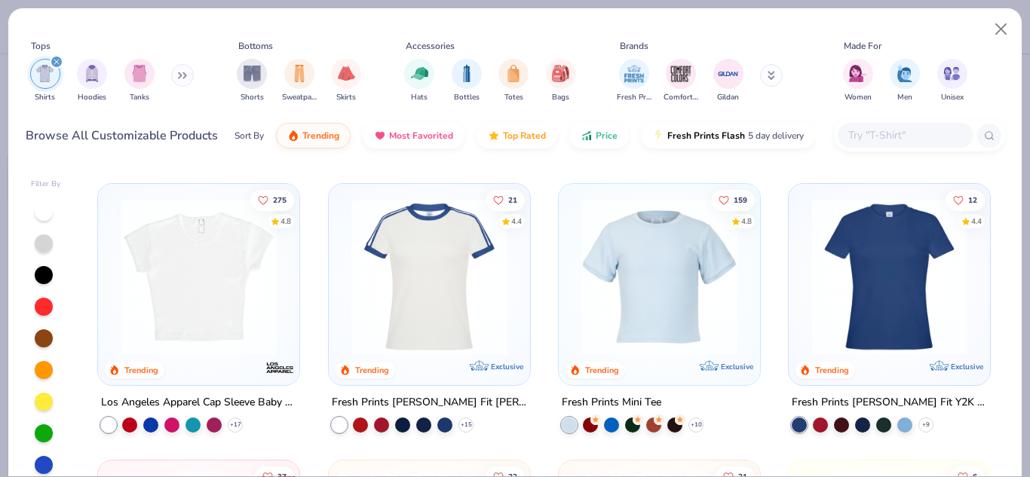
scroll to position [268, 0]
click at [265, 312] on img at bounding box center [198, 276] width 171 height 156
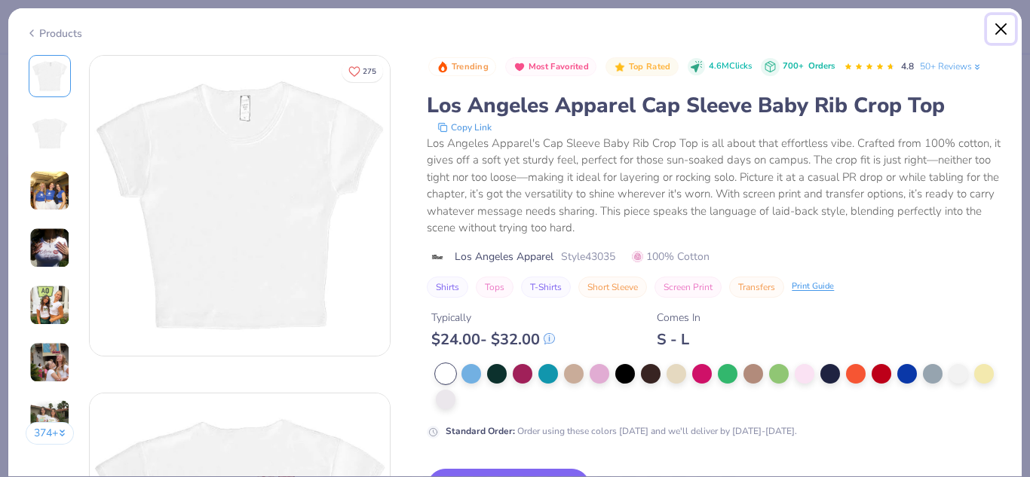
click at [995, 17] on button "Close" at bounding box center [1001, 29] width 29 height 29
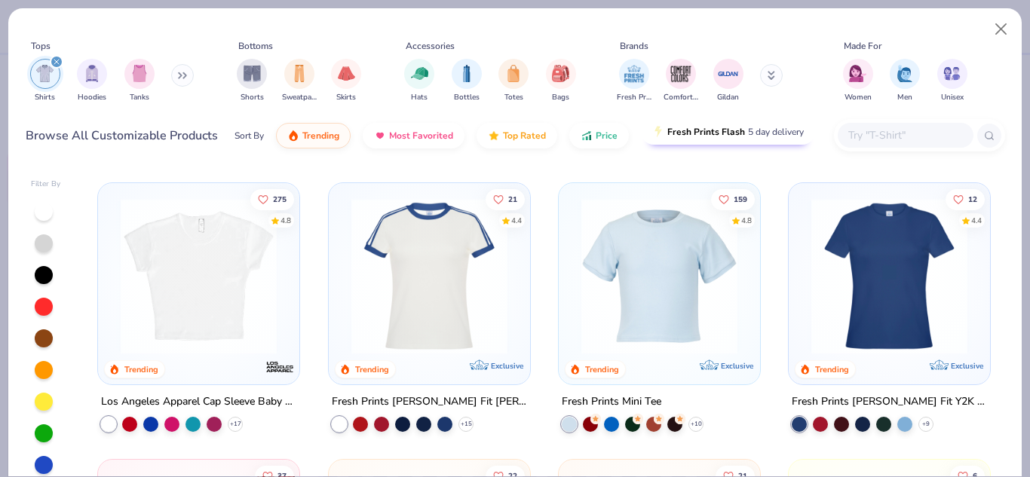
type textarea "x"
